Goal: Find specific page/section: Find specific page/section

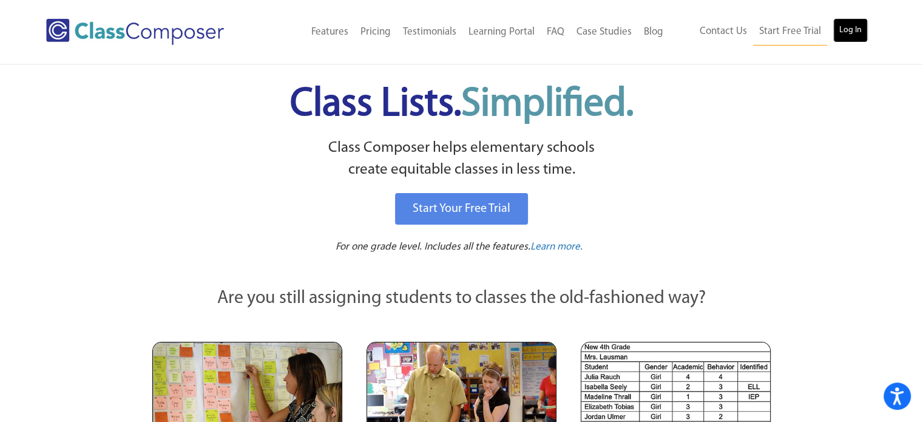
click at [839, 24] on link "Log In" at bounding box center [850, 30] width 35 height 24
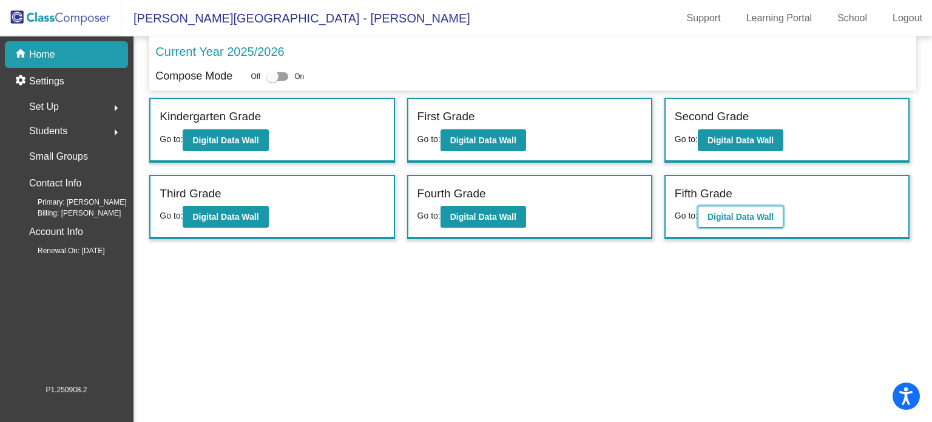
click at [742, 223] on button "Digital Data Wall" at bounding box center [741, 217] width 86 height 22
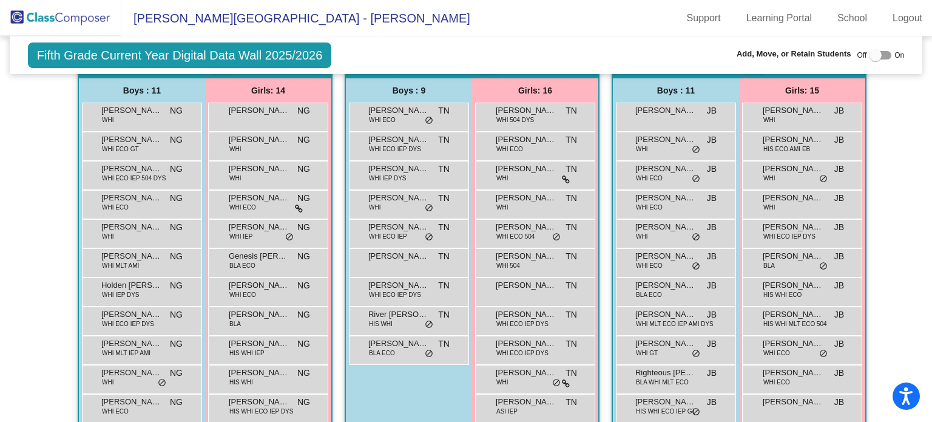
scroll to position [253, 0]
